Goal: Task Accomplishment & Management: Manage account settings

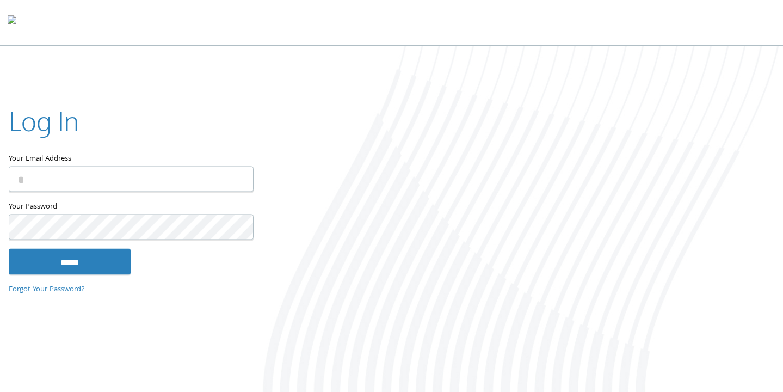
click at [155, 171] on input "Your Email Address" at bounding box center [131, 179] width 245 height 26
type input "**********"
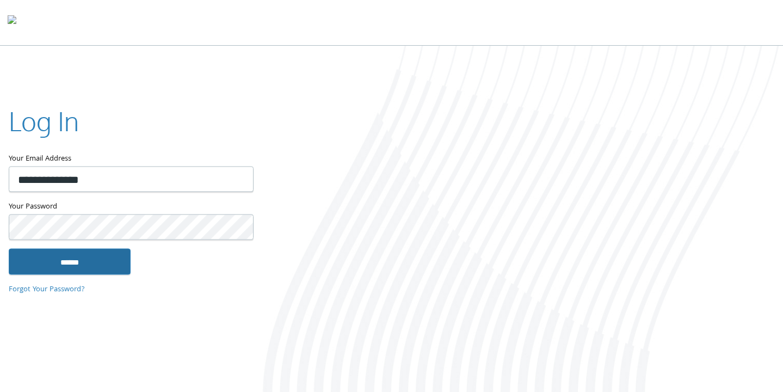
click at [60, 265] on input "******" at bounding box center [70, 262] width 122 height 26
